Goal: Transaction & Acquisition: Purchase product/service

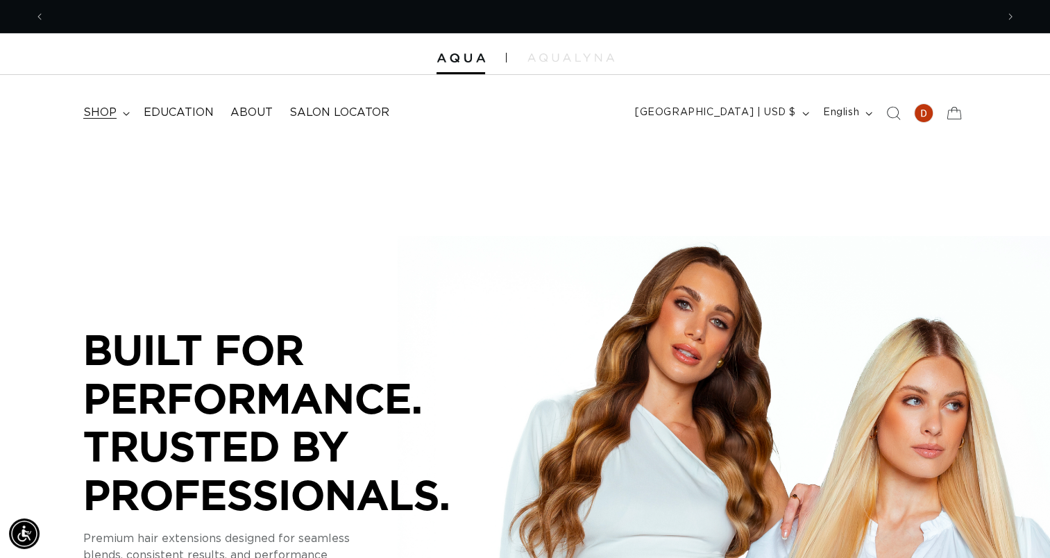
click at [108, 114] on span "shop" at bounding box center [99, 112] width 33 height 15
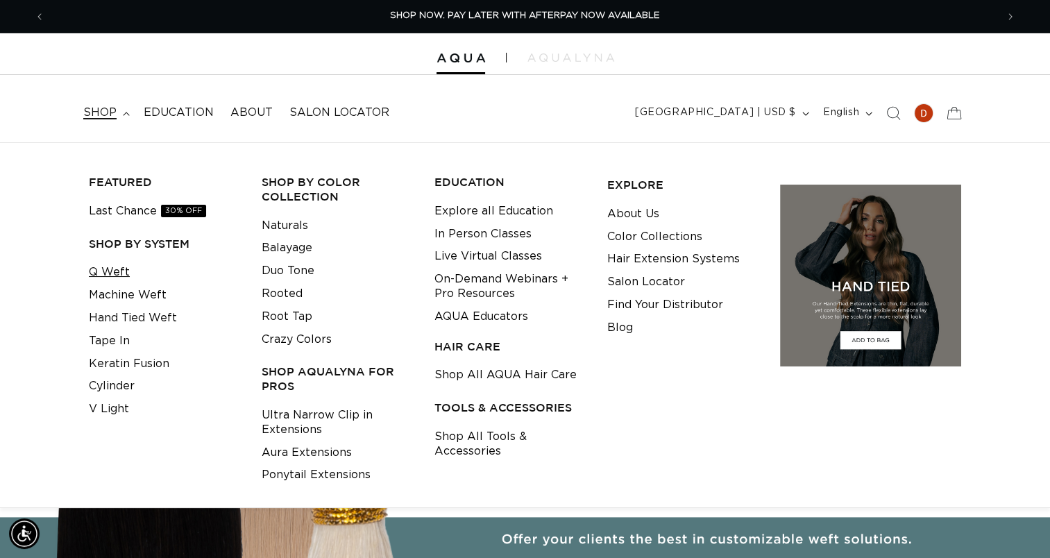
click at [103, 272] on link "Q Weft" at bounding box center [109, 272] width 41 height 23
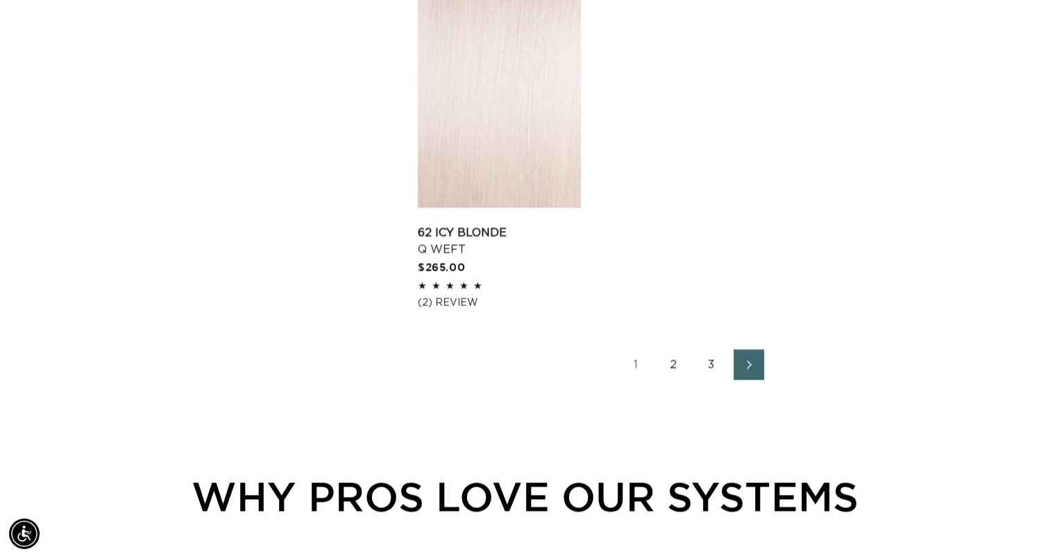
click at [672, 368] on link "2" at bounding box center [674, 364] width 31 height 31
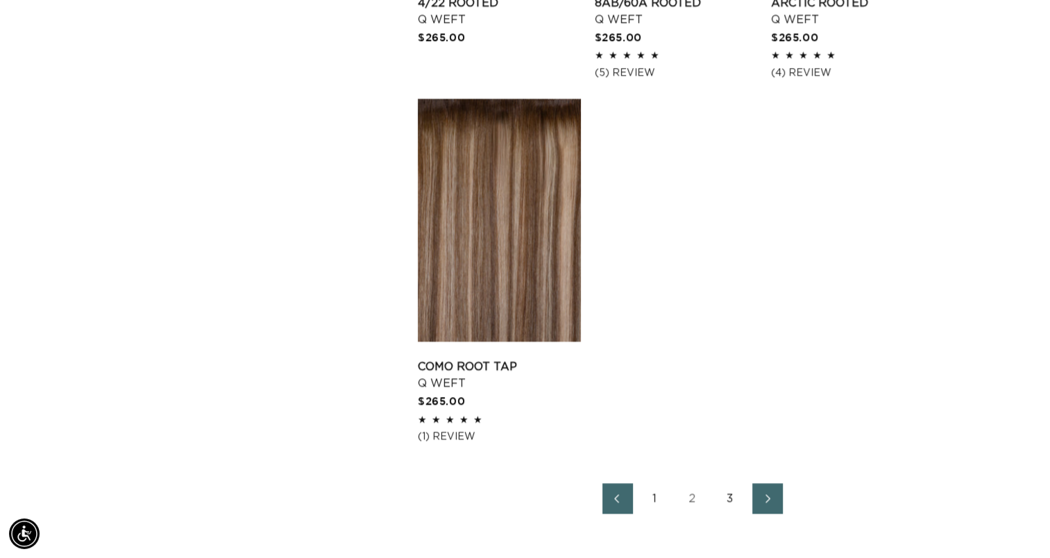
click at [730, 497] on link "3" at bounding box center [730, 498] width 31 height 31
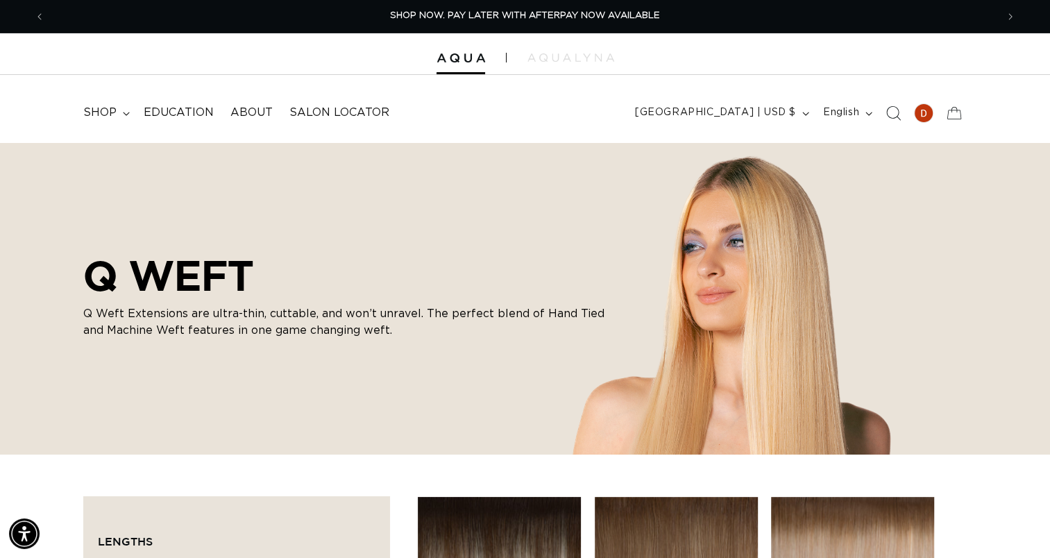
click at [889, 112] on icon "Search" at bounding box center [892, 112] width 15 height 15
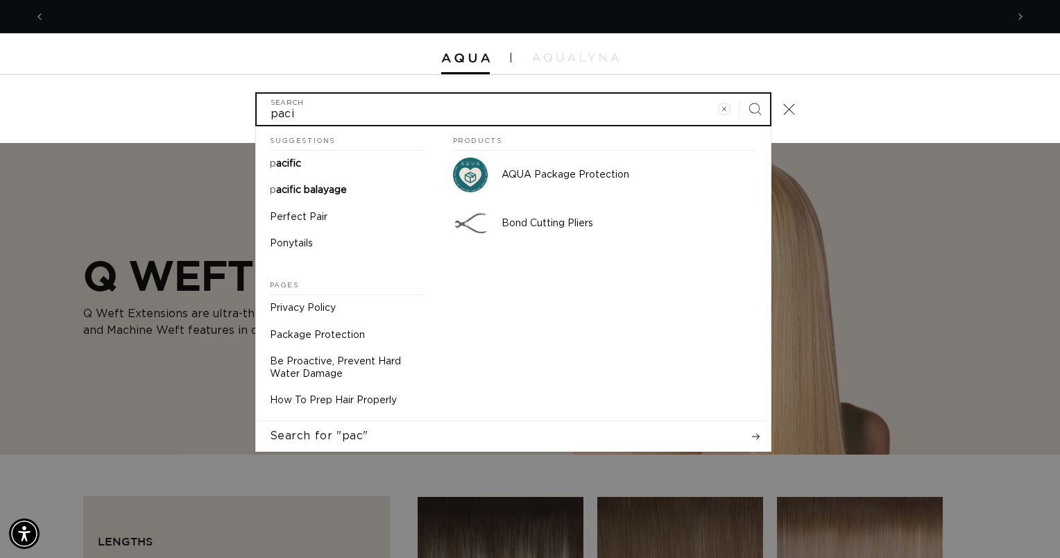
scroll to position [0, 1923]
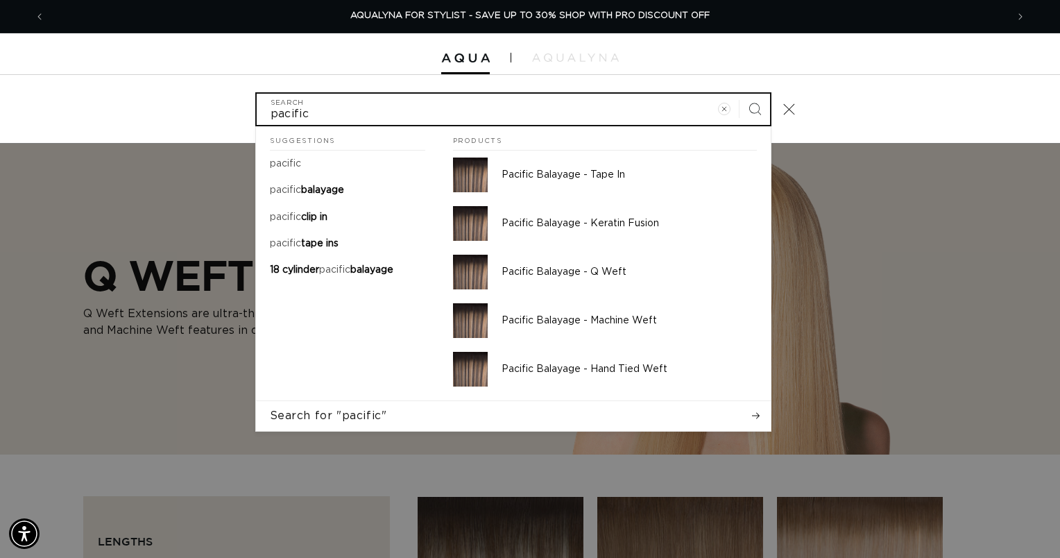
type input "pacific"
click at [740, 94] on button "Search" at bounding box center [755, 109] width 31 height 31
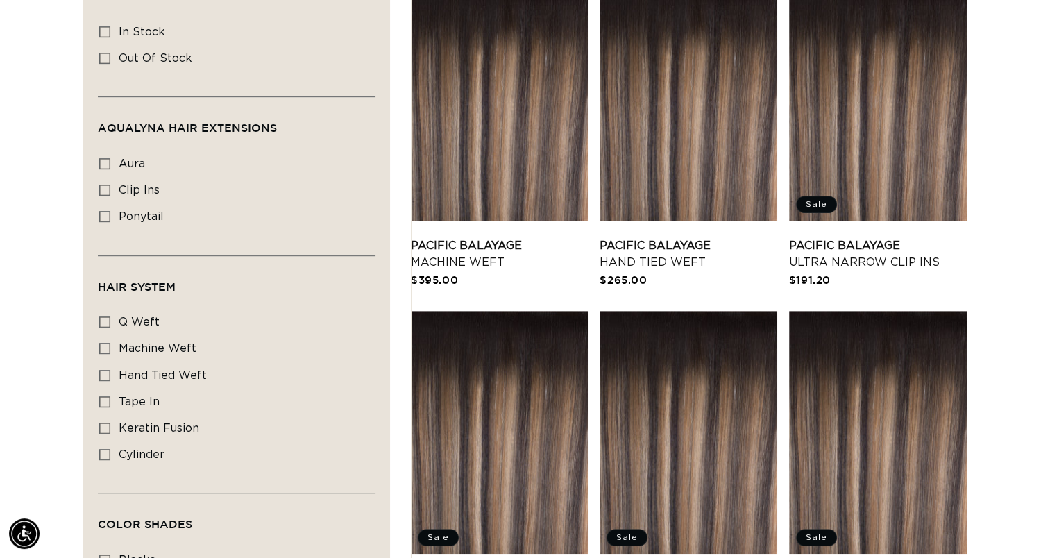
scroll to position [0, 1902]
click at [102, 317] on icon at bounding box center [104, 321] width 11 height 11
click at [102, 317] on input "q weft q weft (1 product)" at bounding box center [104, 321] width 11 height 11
checkbox input "true"
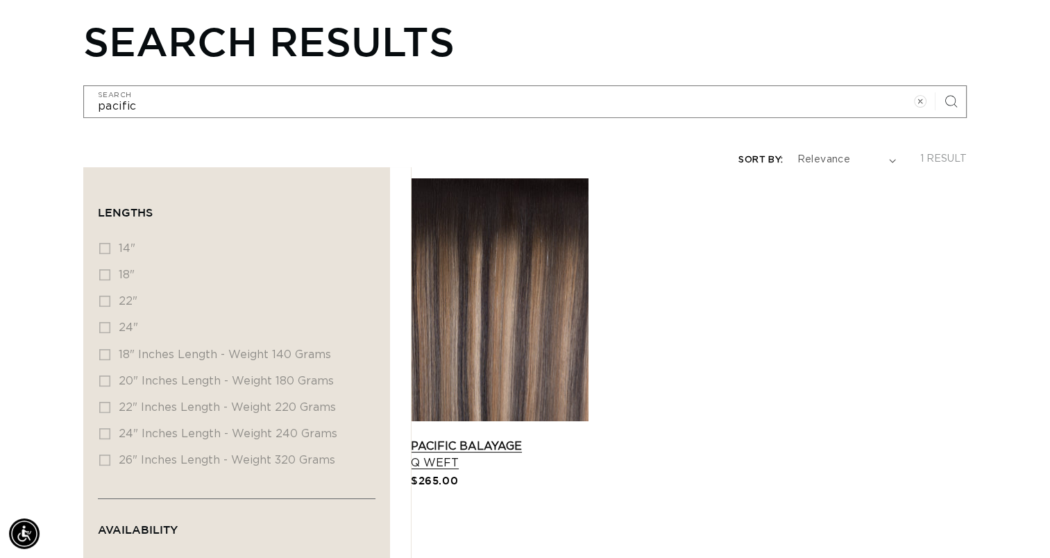
scroll to position [0, 951]
click at [504, 438] on link "Pacific Balayage Q Weft" at bounding box center [500, 454] width 178 height 33
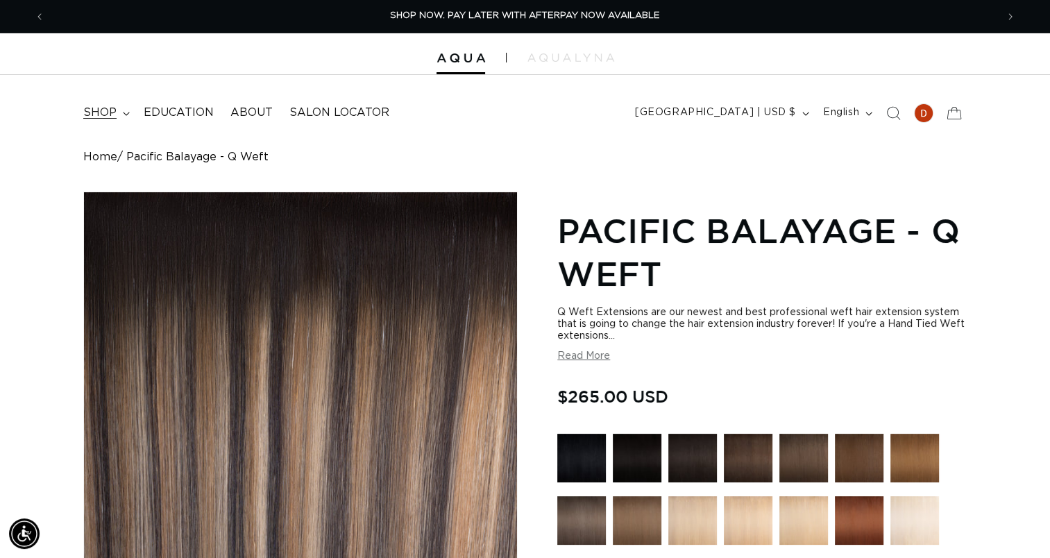
click at [103, 108] on span "shop" at bounding box center [99, 112] width 33 height 15
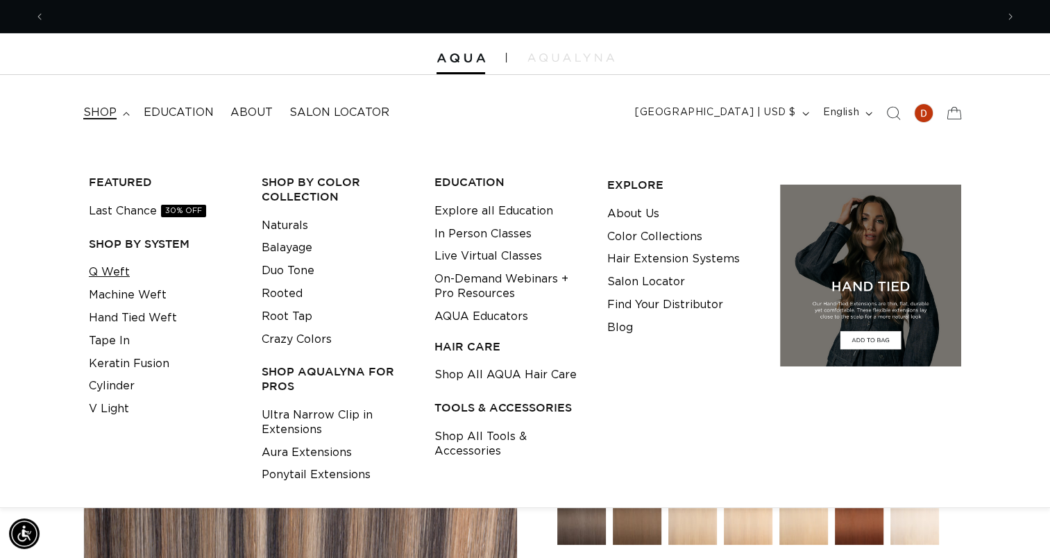
scroll to position [0, 1902]
click at [104, 270] on link "Q Weft" at bounding box center [109, 272] width 41 height 23
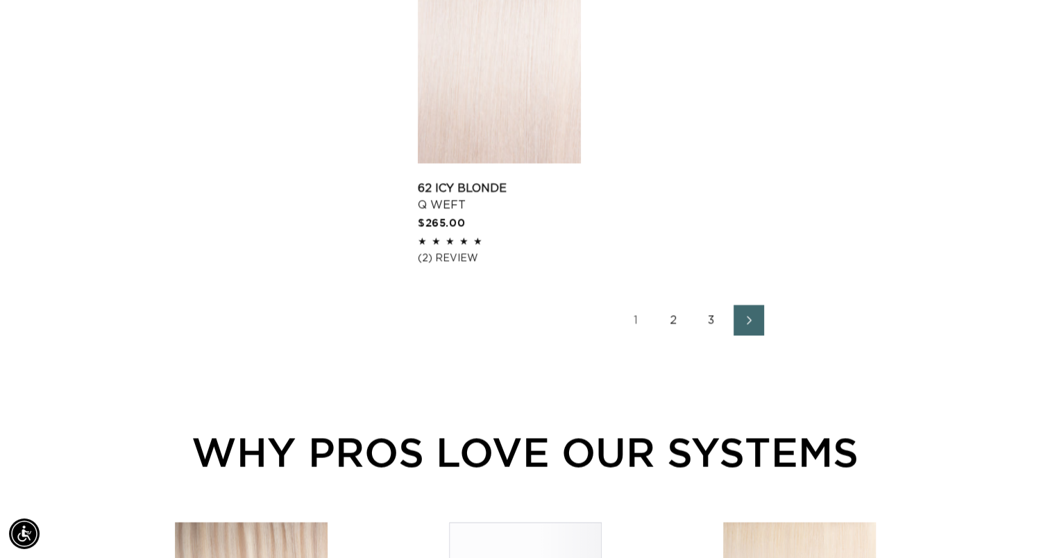
scroll to position [0, 951]
click at [674, 318] on link "2" at bounding box center [674, 320] width 31 height 31
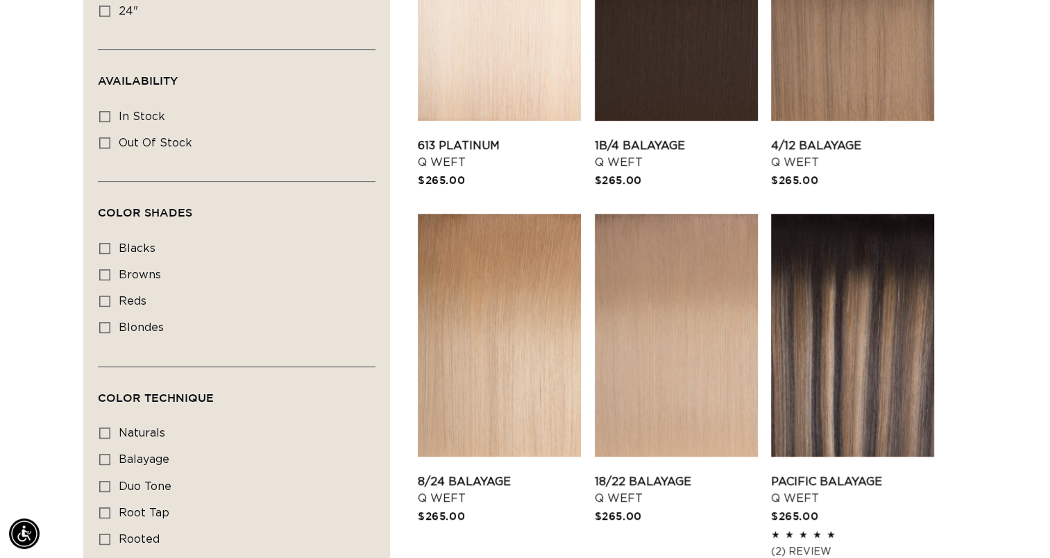
scroll to position [544, 0]
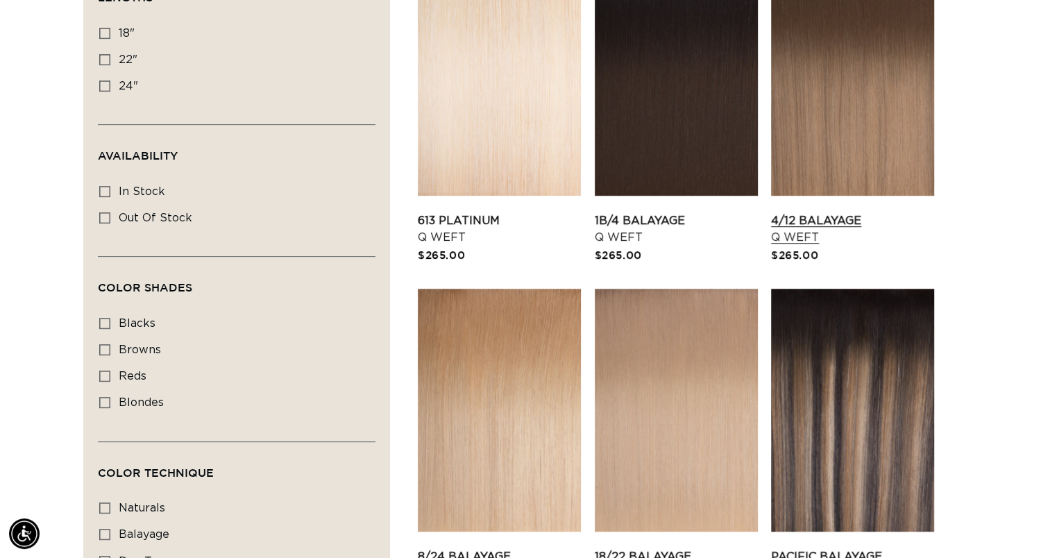
click at [842, 212] on link "4/12 Balayage Q Weft" at bounding box center [852, 228] width 163 height 33
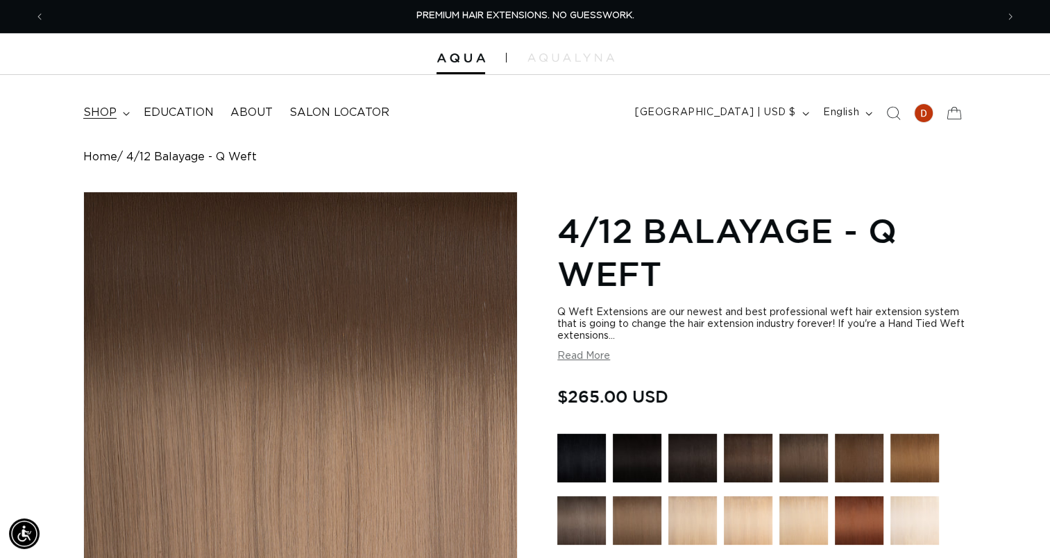
click at [92, 111] on span "shop" at bounding box center [99, 112] width 33 height 15
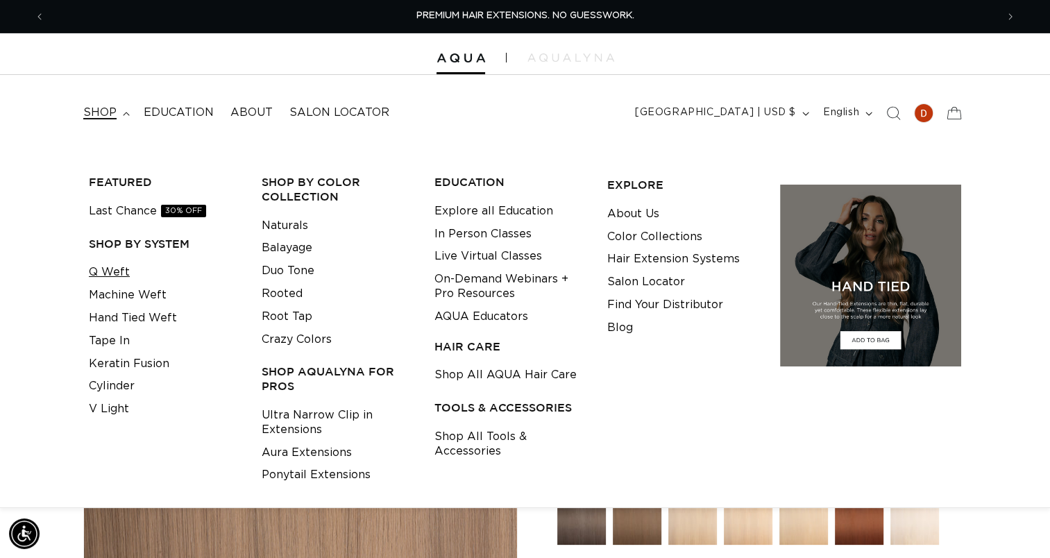
click at [117, 275] on link "Q Weft" at bounding box center [109, 272] width 41 height 23
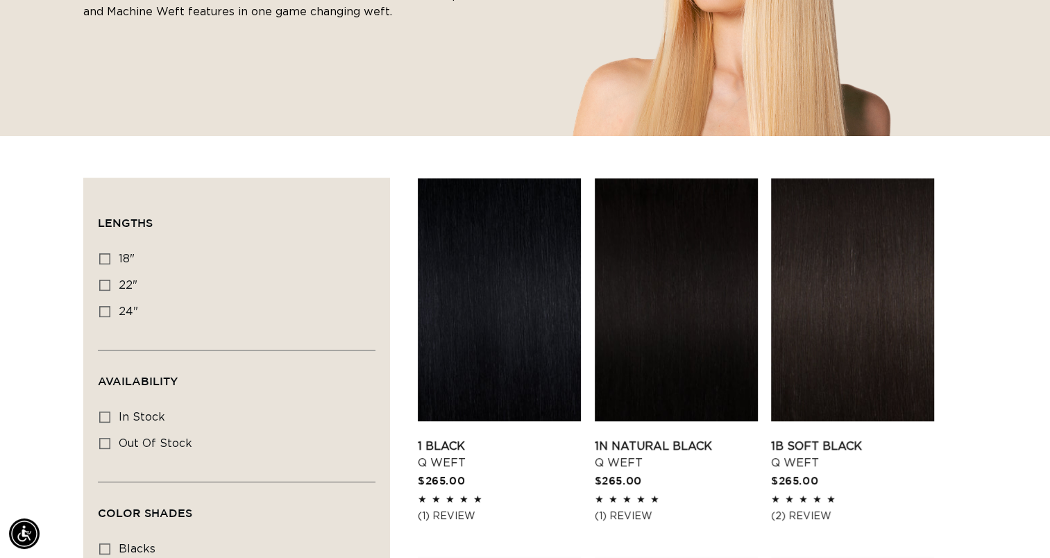
scroll to position [333, 0]
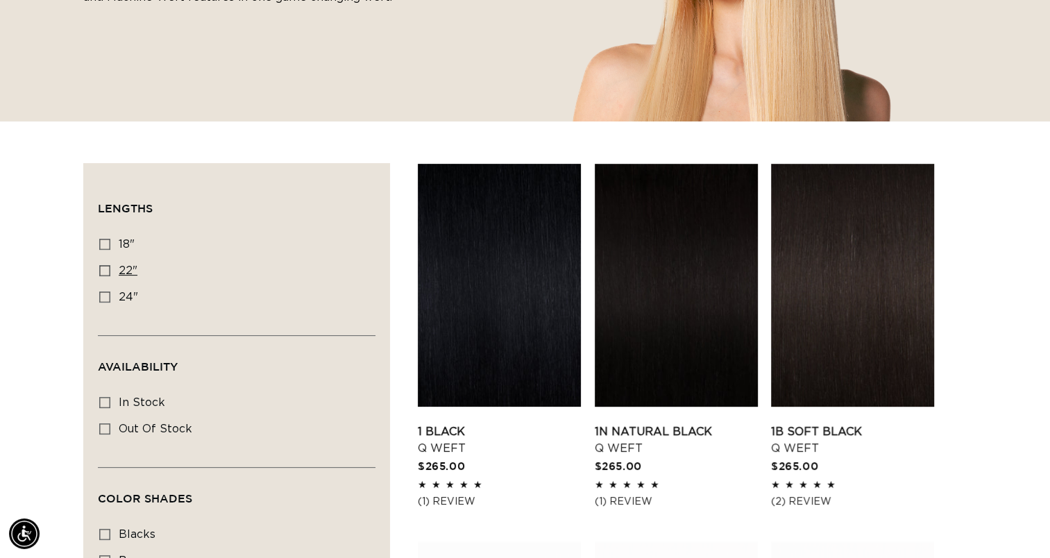
click at [101, 269] on icon at bounding box center [104, 270] width 11 height 11
click at [101, 269] on input "22" 22" (5 products)" at bounding box center [104, 270] width 11 height 11
checkbox input "true"
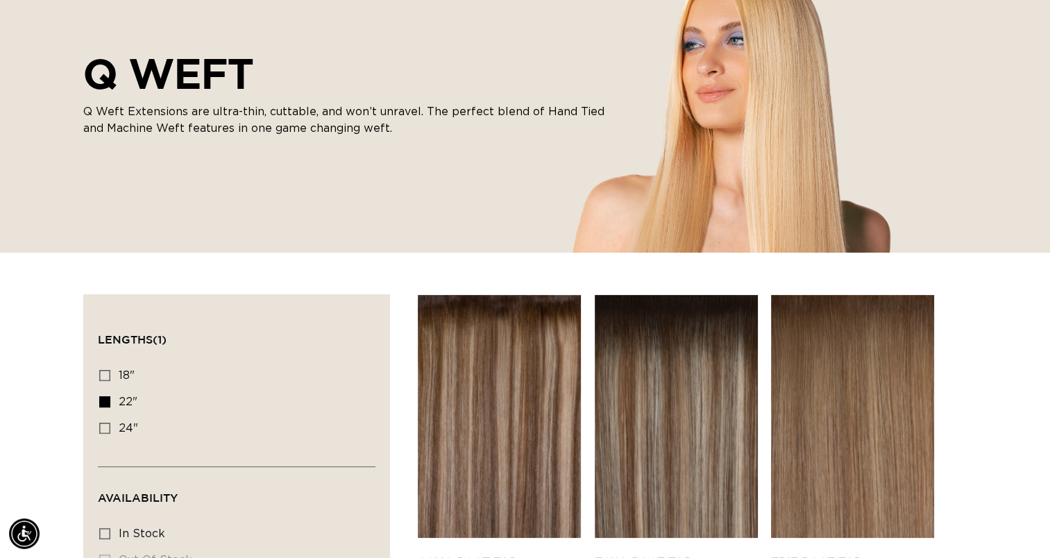
scroll to position [209, 0]
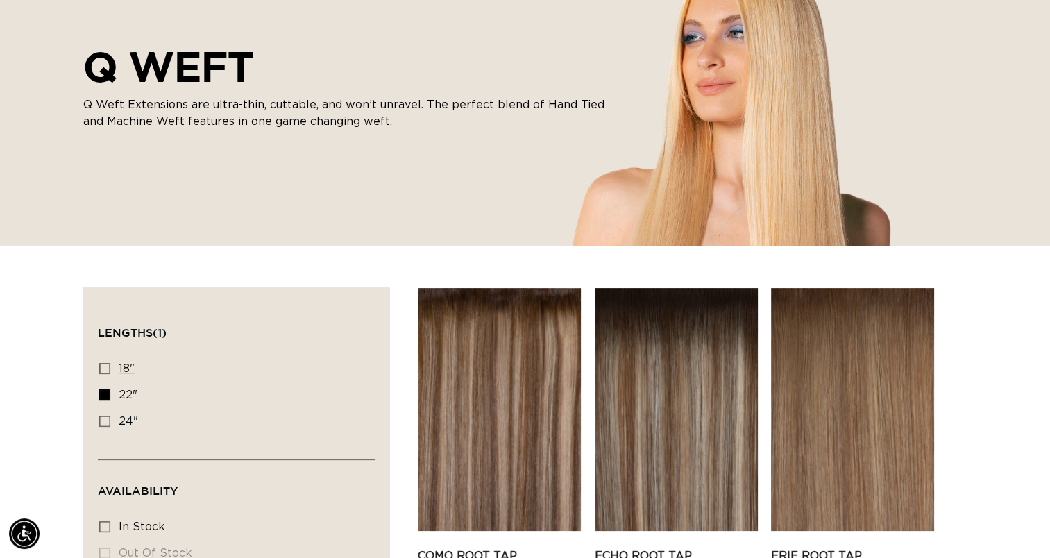
click at [104, 369] on icon at bounding box center [104, 368] width 11 height 11
click at [104, 369] on input "18" 18" (5 products)" at bounding box center [104, 368] width 11 height 11
checkbox input "true"
click at [103, 397] on icon at bounding box center [104, 394] width 11 height 11
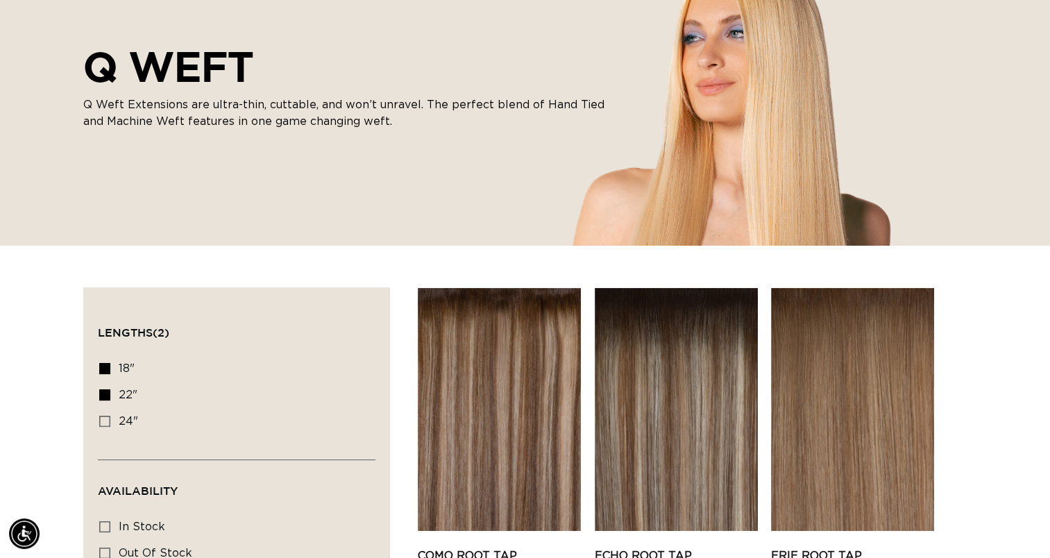
click at [103, 397] on input "22" 22" (5 products)" at bounding box center [104, 394] width 11 height 11
checkbox input "false"
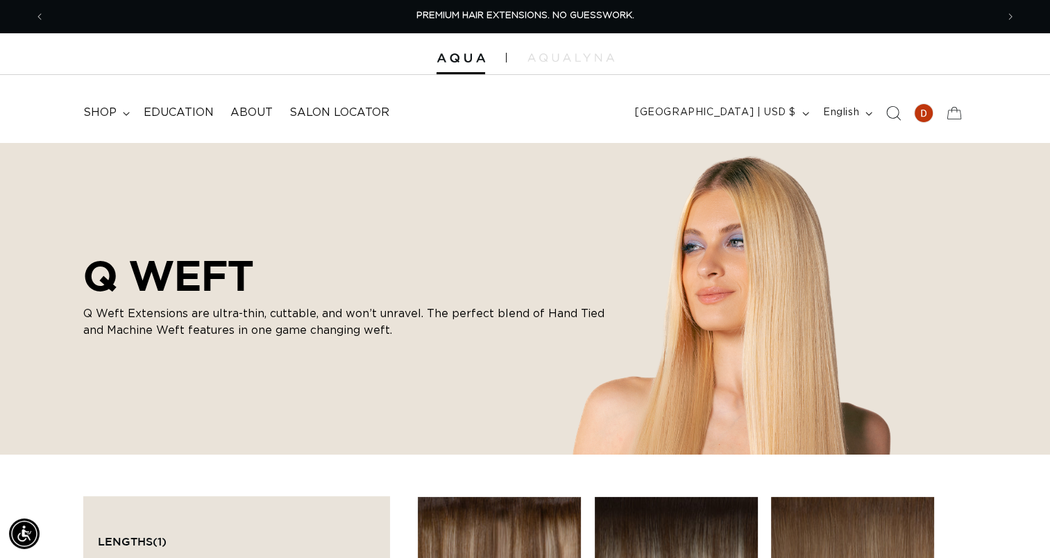
click at [895, 111] on icon "Search" at bounding box center [892, 112] width 15 height 15
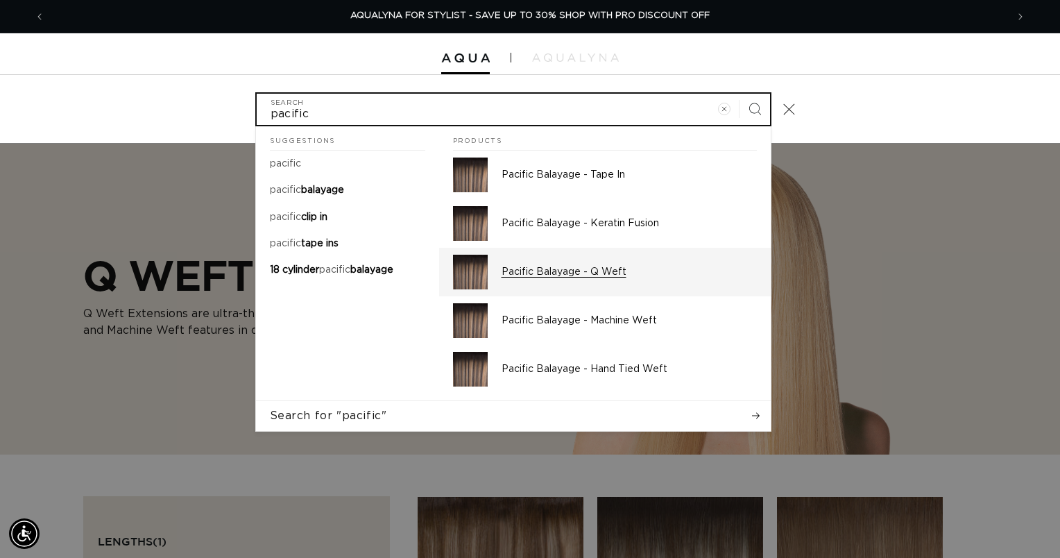
type input "pacific"
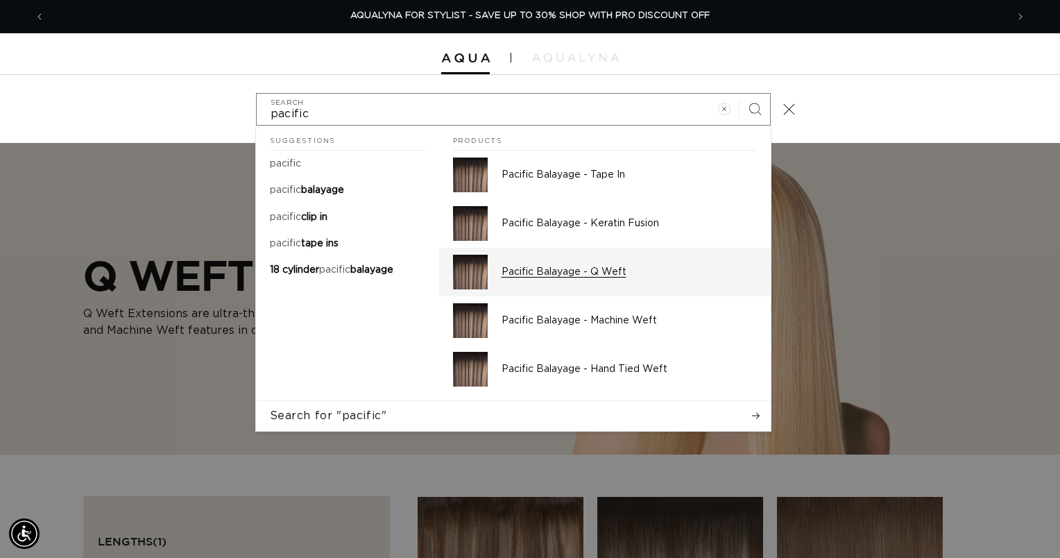
click at [570, 275] on p "Pacific Balayage - Q Weft" at bounding box center [629, 272] width 255 height 12
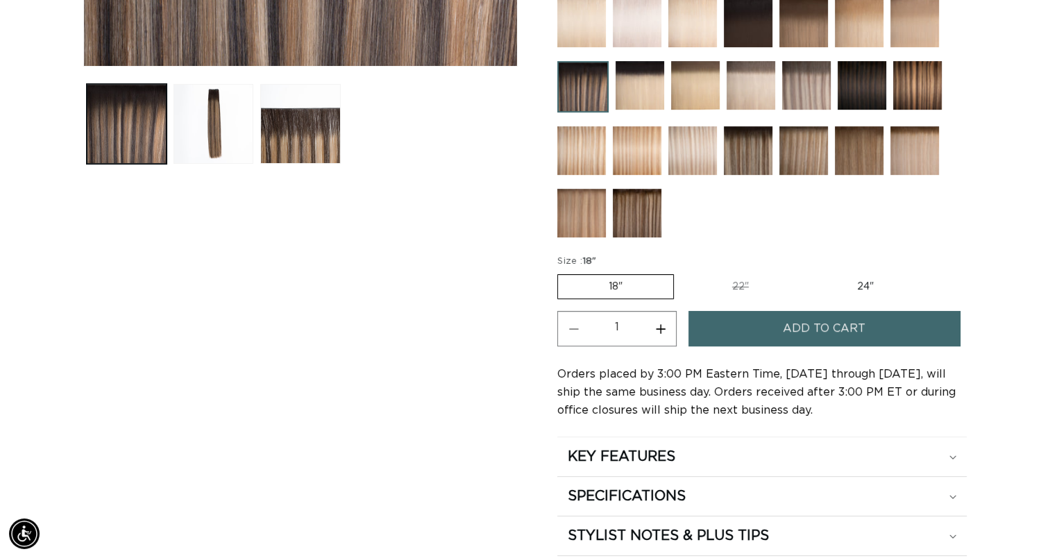
scroll to position [0, 951]
click at [661, 325] on button "Increase quantity for Pacific Balayage - Q Weft" at bounding box center [660, 328] width 31 height 35
type input "2"
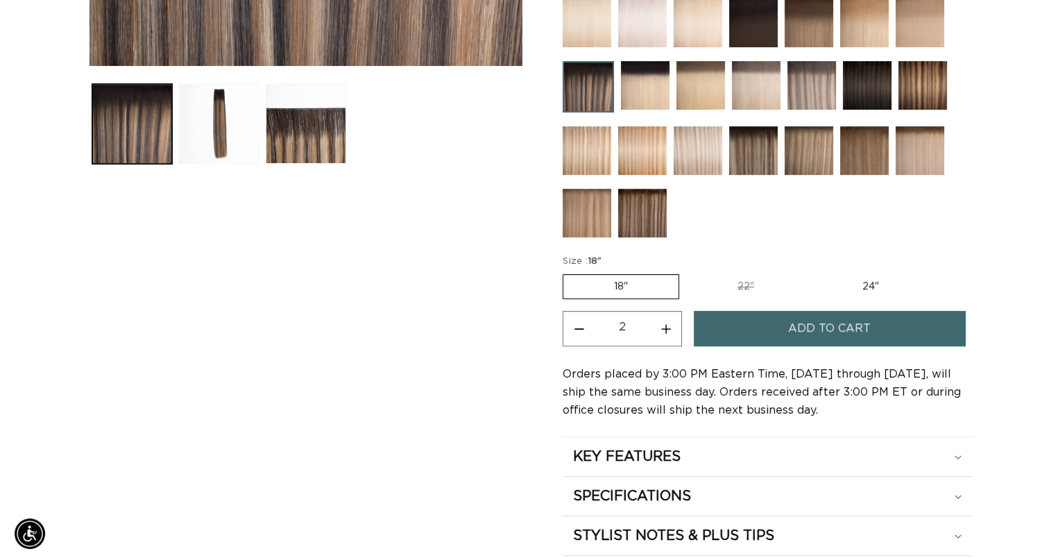
scroll to position [0, 1902]
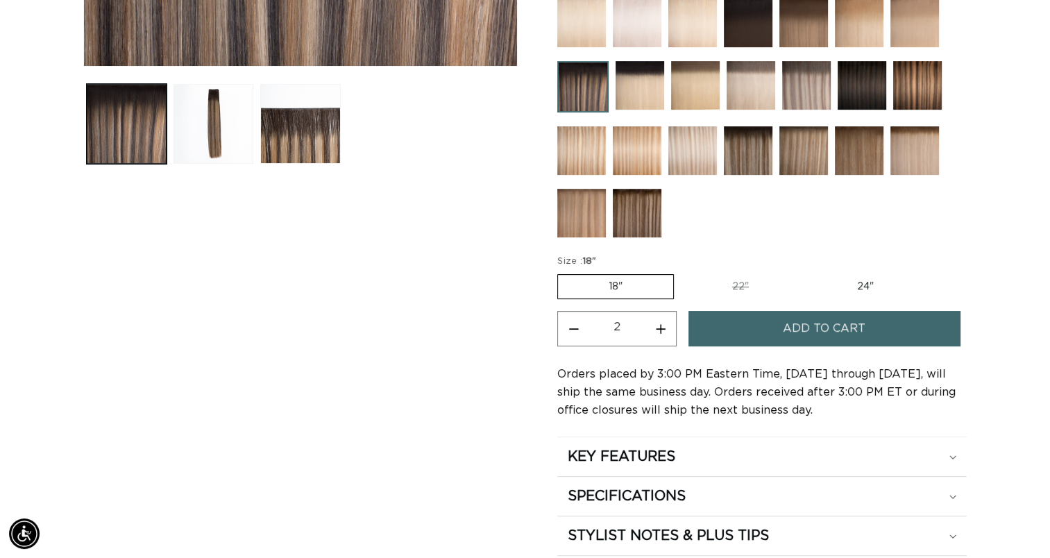
click at [765, 323] on button "Add to cart" at bounding box center [823, 328] width 271 height 35
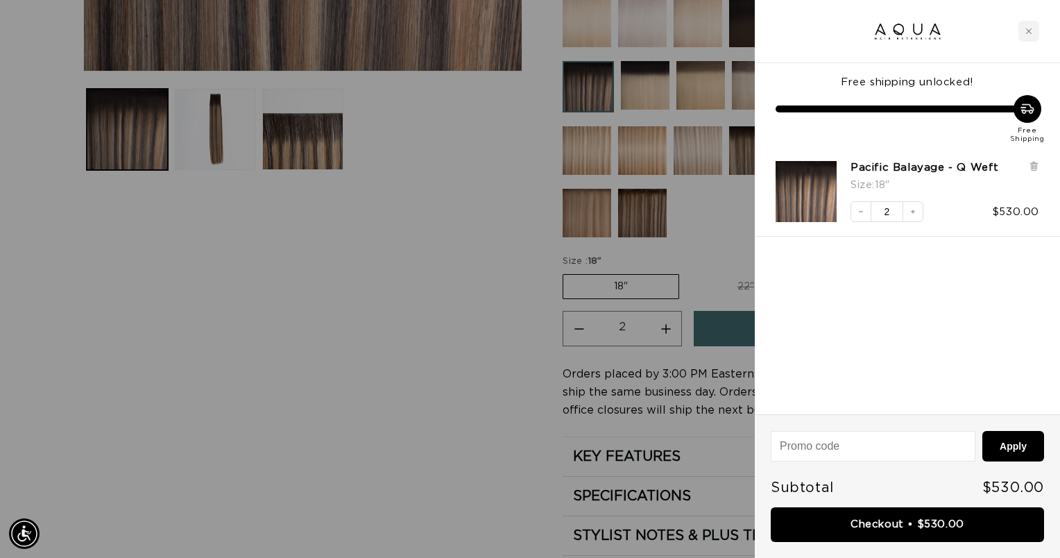
scroll to position [0, 1923]
